Goal: Information Seeking & Learning: Stay updated

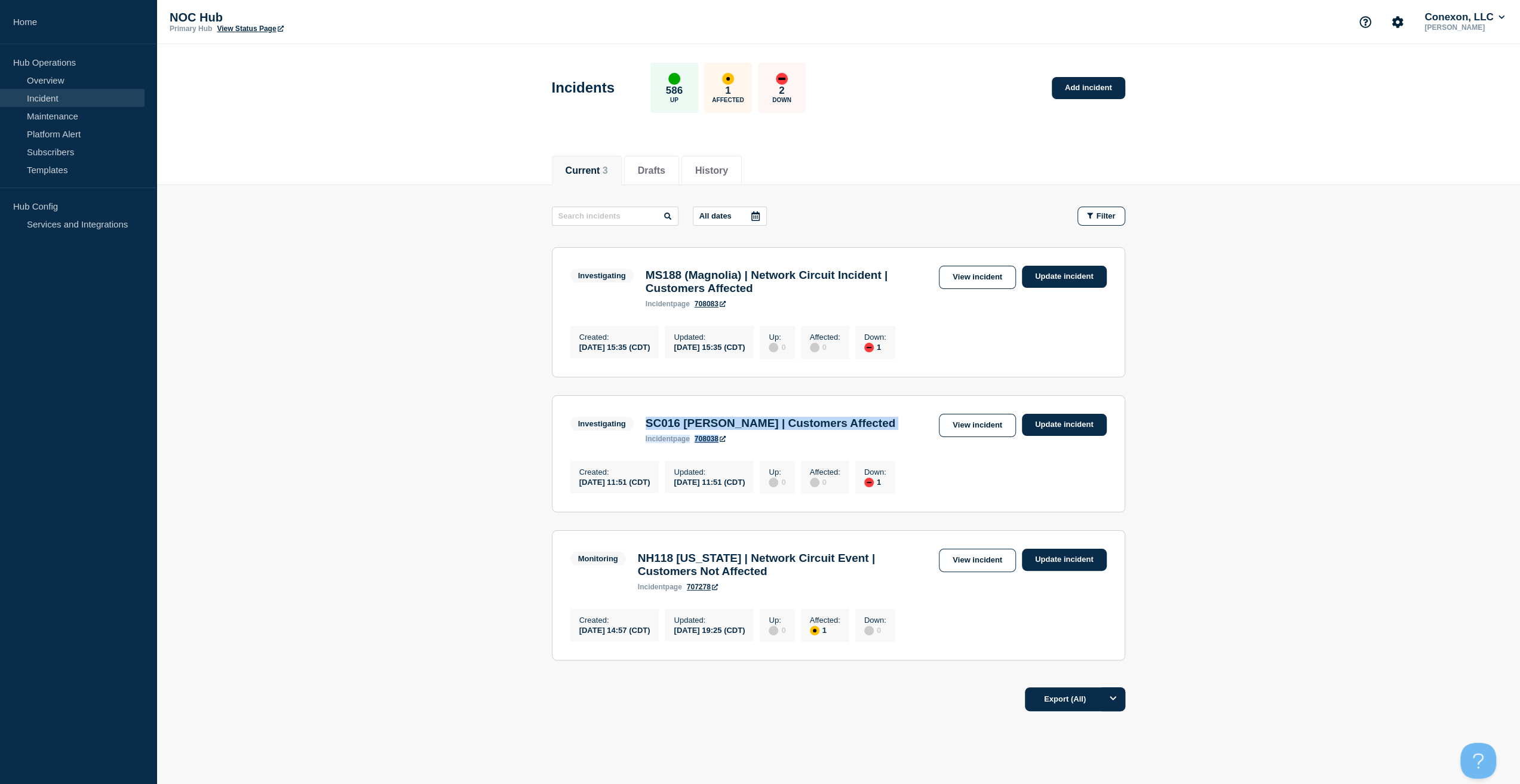
drag, startPoint x: 640, startPoint y: 431, endPoint x: 923, endPoint y: 444, distance: 283.3
click at [923, 443] on div "Investigating SC016 Matthews | Customers Affected incident page 708038 View inc…" at bounding box center [838, 429] width 536 height 29
click at [301, 390] on main "All dates Filter Investigating 1 Down MS188 (Magnolia) | Network Circuit Incide…" at bounding box center [838, 432] width 1364 height 493
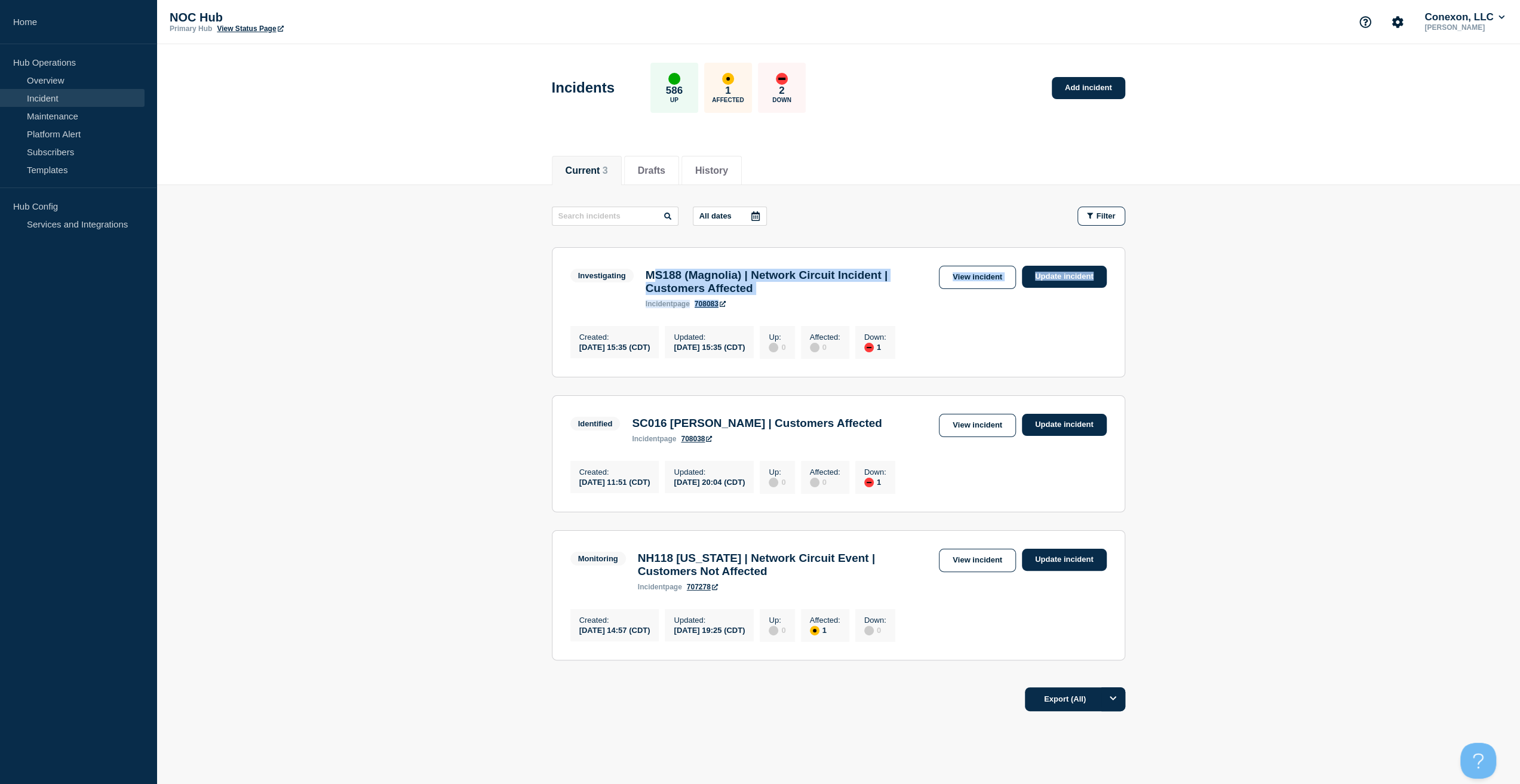
drag, startPoint x: 650, startPoint y: 280, endPoint x: 1239, endPoint y: 306, distance: 589.6
click at [1220, 309] on main "All dates Filter Investigating 1 Down MS188 (Magnolia) | Network Circuit Incide…" at bounding box center [838, 432] width 1364 height 493
click at [1369, 293] on main "All dates Filter Investigating 1 Down MS188 (Magnolia) | Network Circuit Incide…" at bounding box center [838, 432] width 1364 height 493
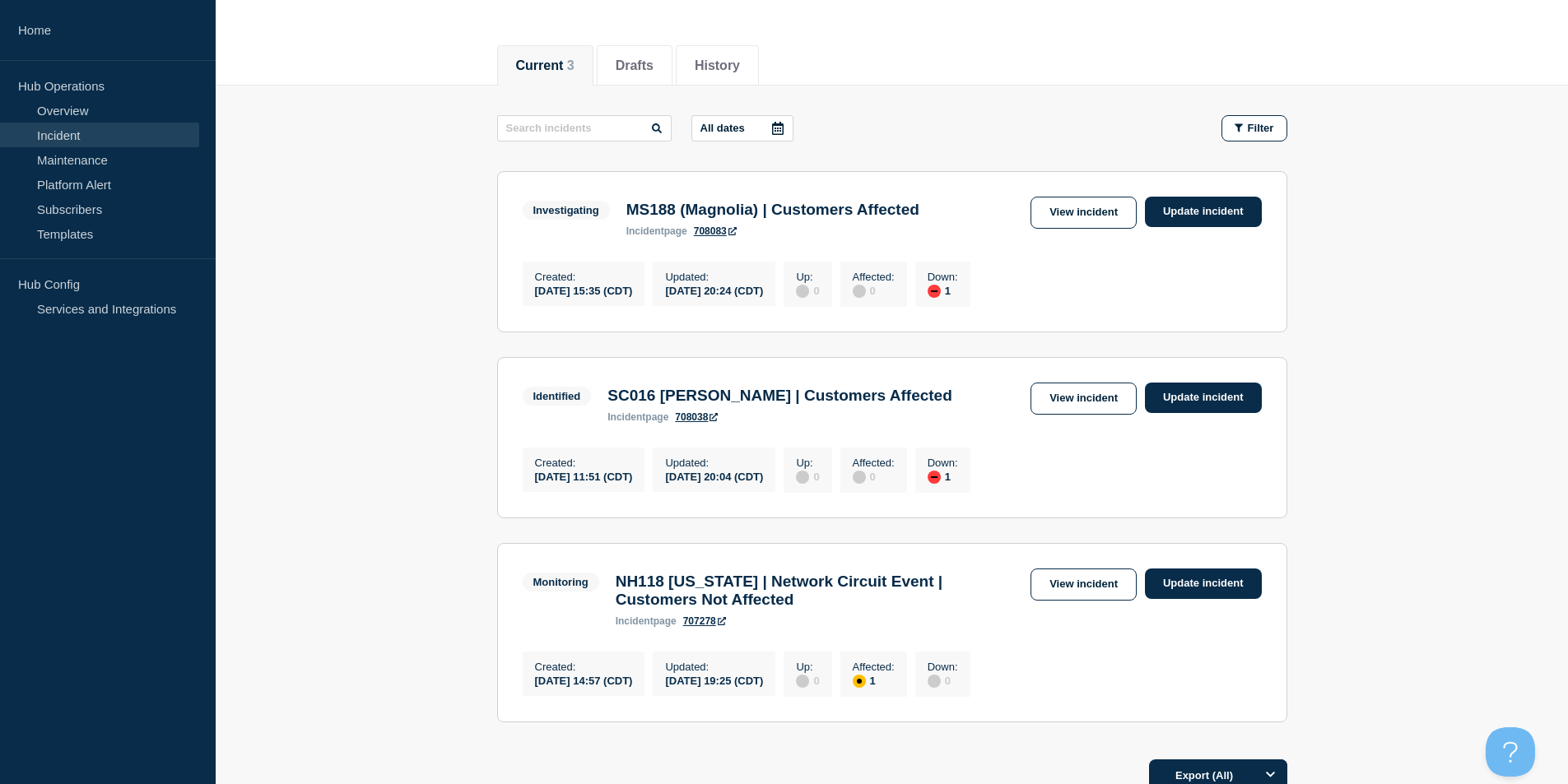
scroll to position [164, 0]
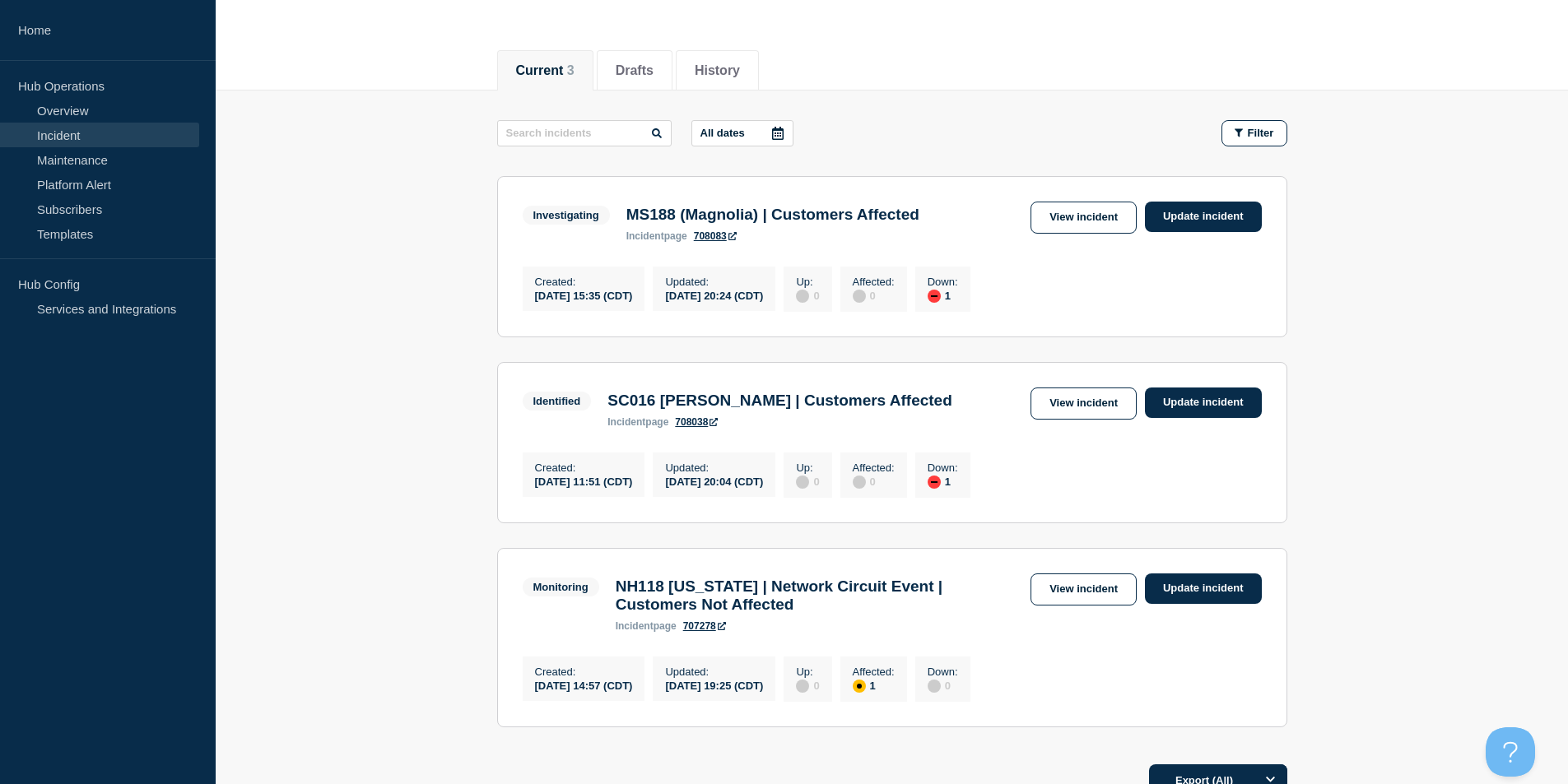
drag, startPoint x: 769, startPoint y: 709, endPoint x: 850, endPoint y: 712, distance: 81.1
click at [775, 701] on div "Updated : 2025-09-04 19:25 (CDT)" at bounding box center [714, 678] width 122 height 44
drag, startPoint x: 746, startPoint y: 498, endPoint x: 826, endPoint y: 483, distance: 81.4
click at [763, 488] on div "[DATE] 20:04 (CDT)" at bounding box center [714, 480] width 98 height 14
drag, startPoint x: 739, startPoint y: 295, endPoint x: 833, endPoint y: 321, distance: 97.5
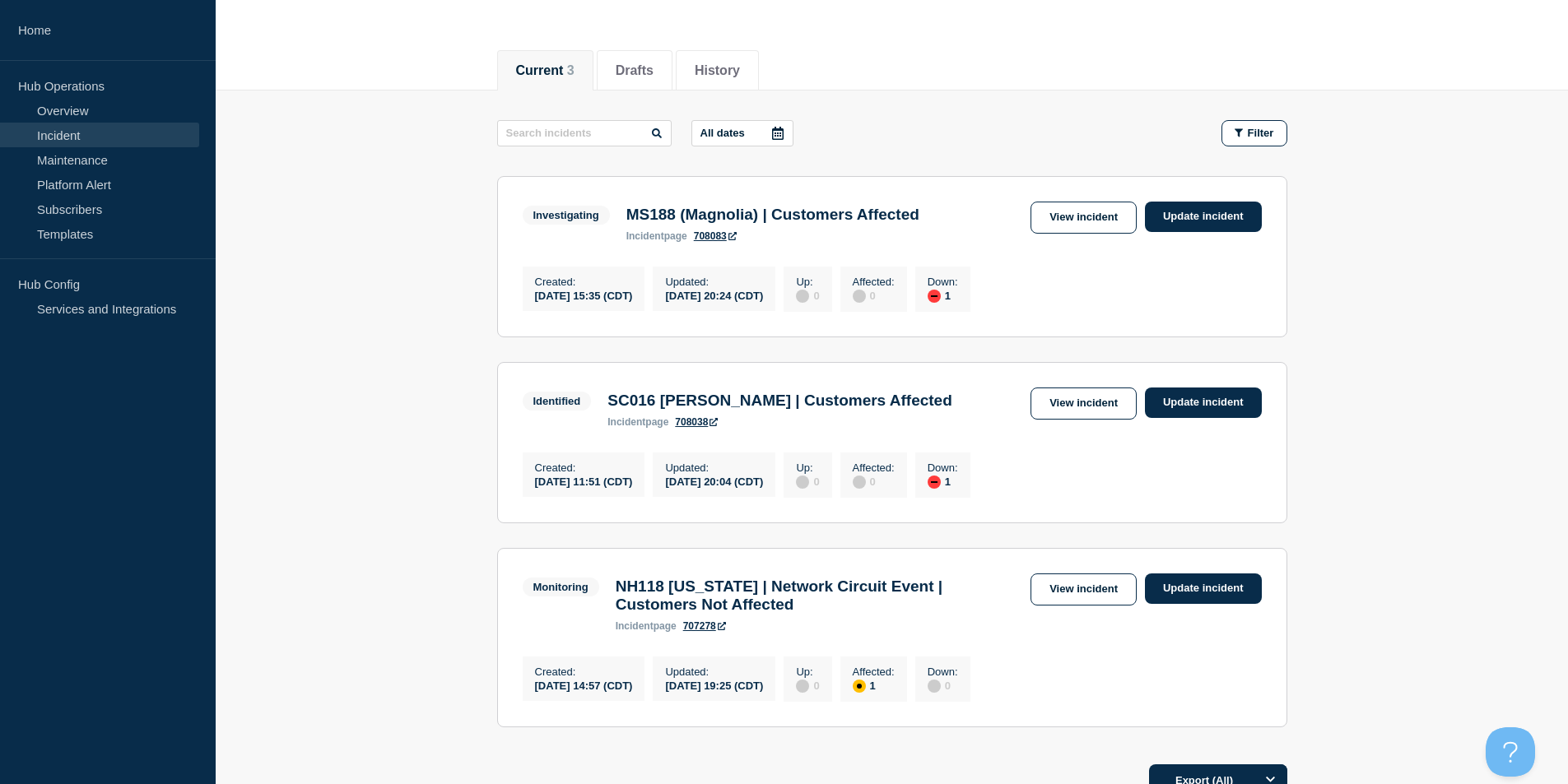
click at [833, 321] on section "Investigating MS188 (Magnolia) | Customers Affected incident page 708083 View i…" at bounding box center [893, 257] width 790 height 161
click at [512, 245] on section "Investigating MS188 (Magnolia) | Customers Affected incident page 708083 View i…" at bounding box center [893, 257] width 790 height 161
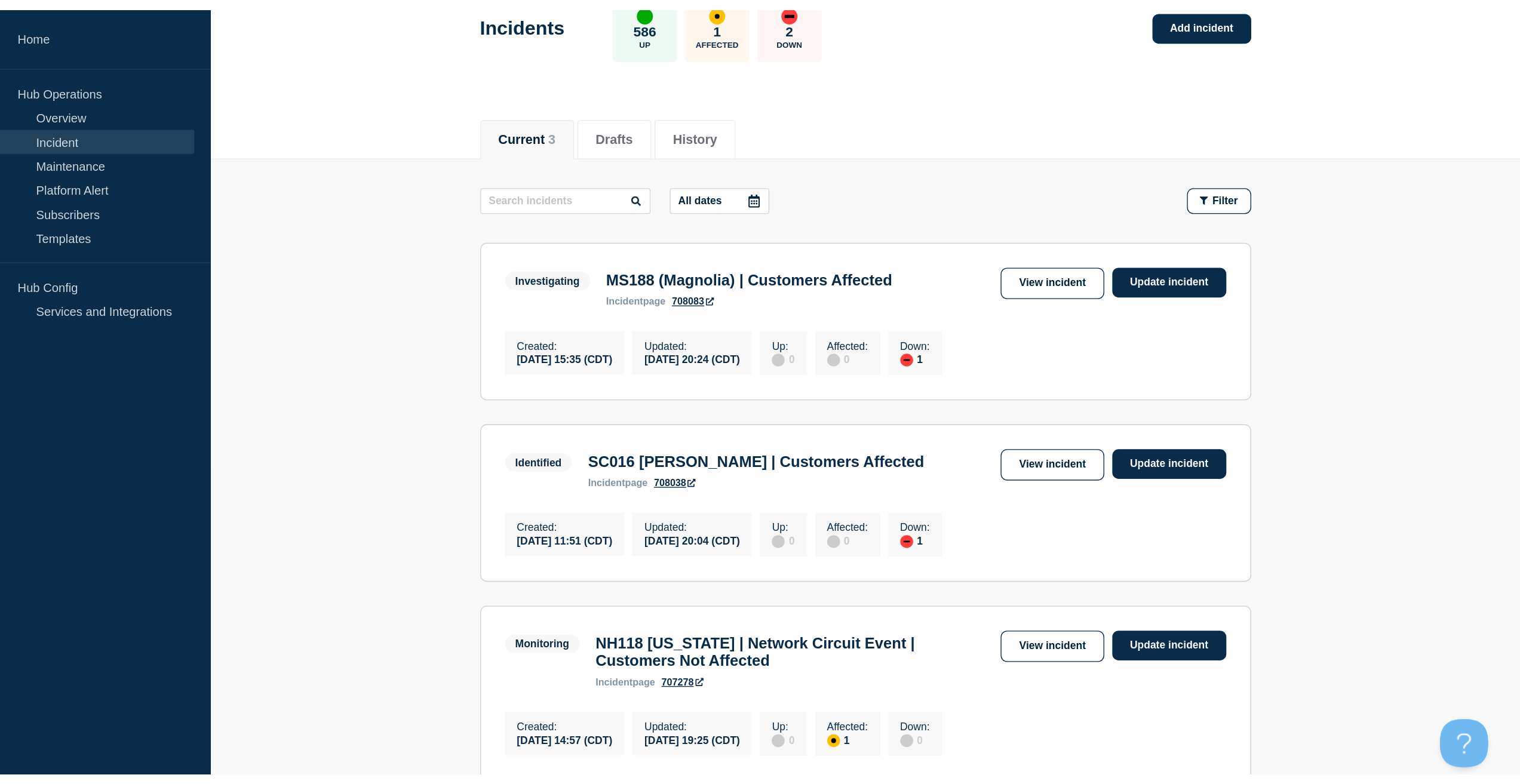
scroll to position [36, 0]
